Goal: Task Accomplishment & Management: Manage account settings

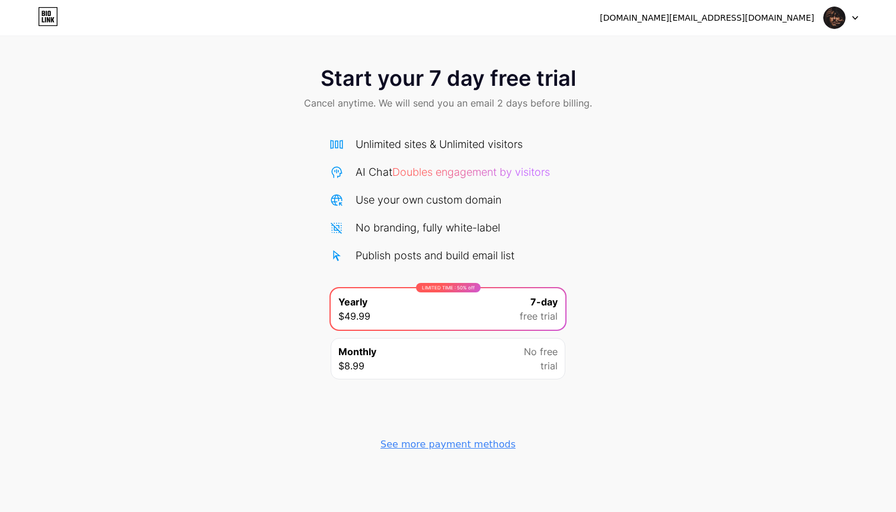
click at [600, 136] on div "Start your 7 day free trial Cancel anytime. We will send you an email 2 days be…" at bounding box center [448, 256] width 896 height 405
click at [851, 15] on div at bounding box center [840, 17] width 34 height 21
click at [773, 19] on div "[DOMAIN_NAME][EMAIL_ADDRESS][DOMAIN_NAME]" at bounding box center [706, 18] width 214 height 12
click at [826, 20] on img at bounding box center [834, 18] width 23 height 23
click at [790, 21] on div "[DOMAIN_NAME][EMAIL_ADDRESS][DOMAIN_NAME]" at bounding box center [706, 18] width 214 height 12
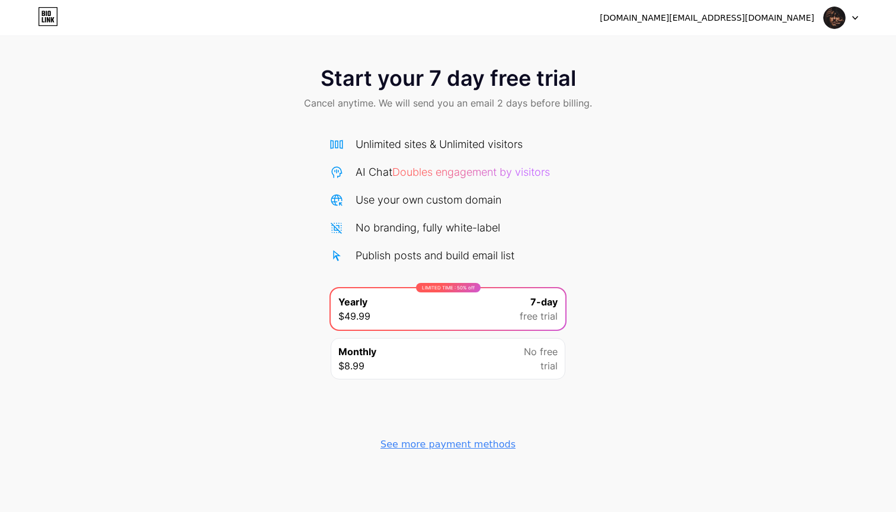
click at [821, 12] on div "[DOMAIN_NAME][EMAIL_ADDRESS][DOMAIN_NAME]" at bounding box center [728, 17] width 258 height 21
click at [855, 16] on icon at bounding box center [855, 18] width 6 height 4
click at [49, 15] on icon at bounding box center [48, 16] width 20 height 19
click at [839, 15] on img at bounding box center [834, 18] width 23 height 23
click at [755, 59] on li "Logout" at bounding box center [783, 49] width 147 height 32
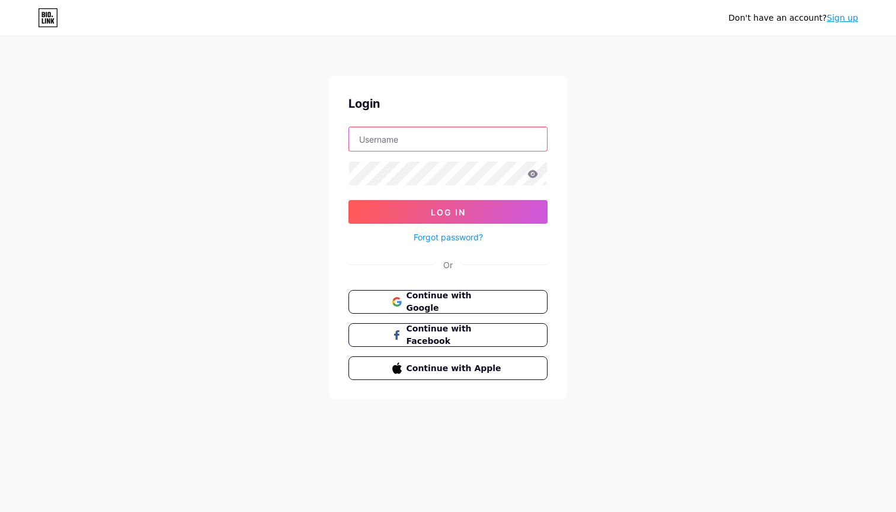
type input "somelse"
click at [448, 212] on button "Log In" at bounding box center [447, 212] width 199 height 24
